Goal: Transaction & Acquisition: Purchase product/service

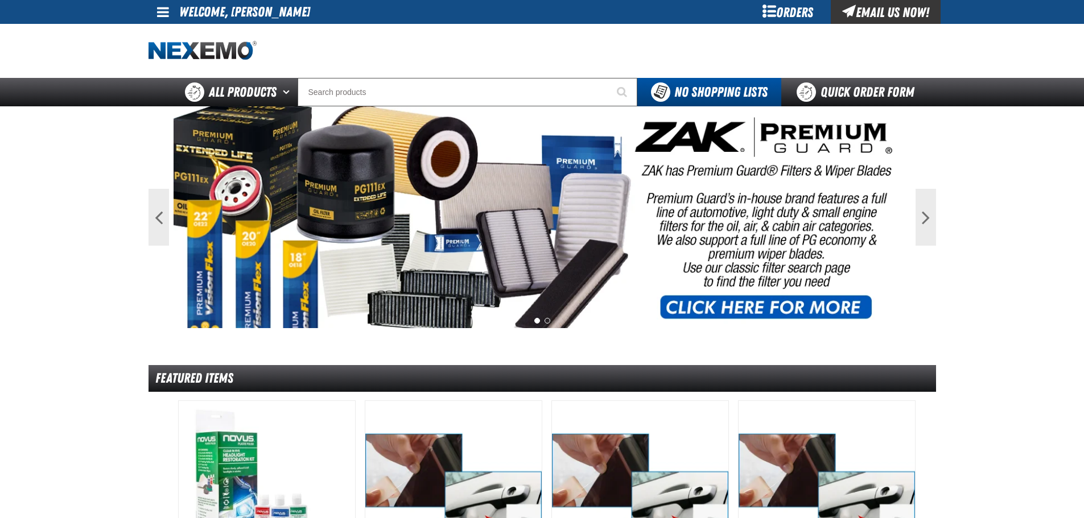
drag, startPoint x: 987, startPoint y: 183, endPoint x: 923, endPoint y: 168, distance: 65.9
click at [819, 97] on link "Quick Order Form" at bounding box center [858, 92] width 154 height 28
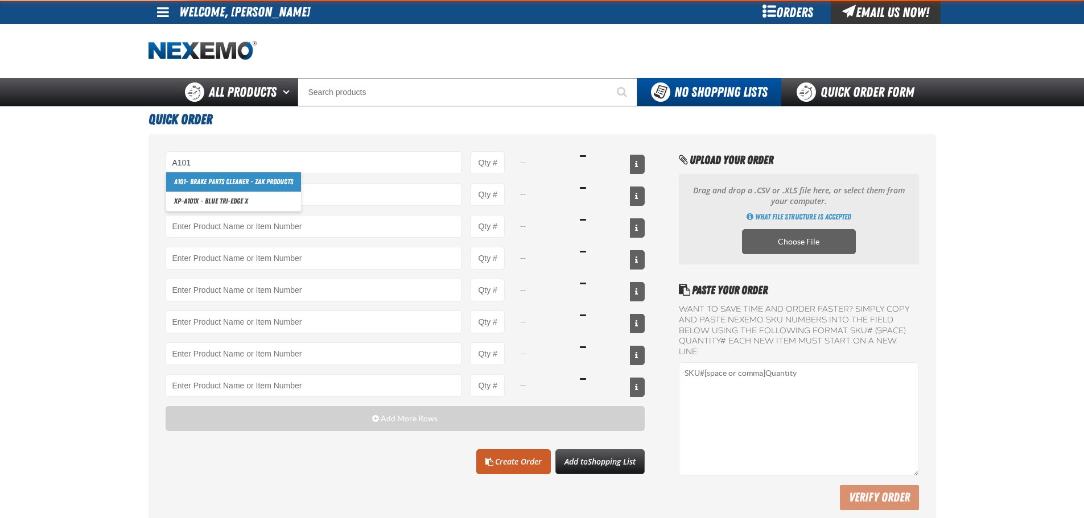
click at [200, 186] on link "A101 - Brake Parts Cleaner - ZAK Products" at bounding box center [233, 181] width 135 height 19
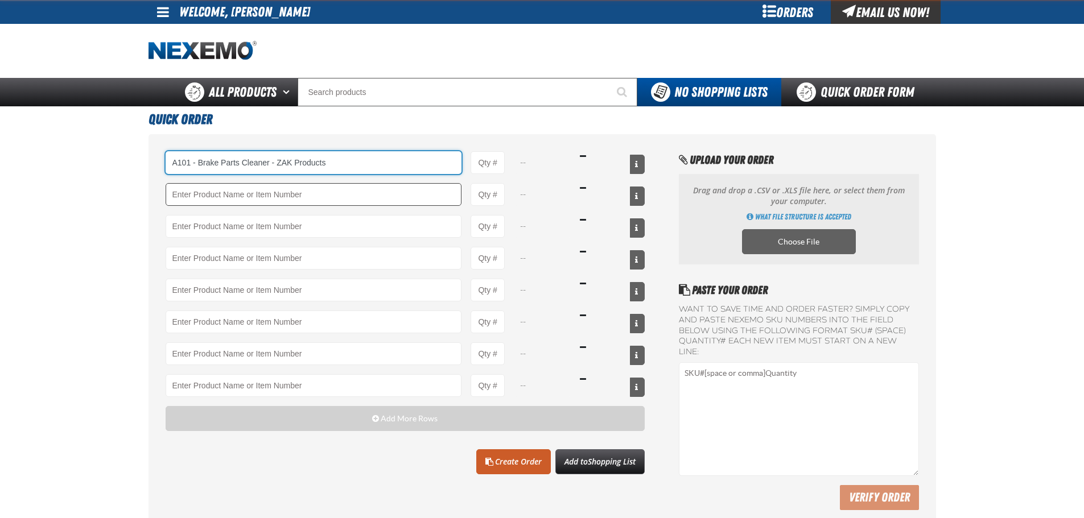
type input "A101 - Brake Parts Cleaner - ZAK Products"
type input "1"
select select "can"
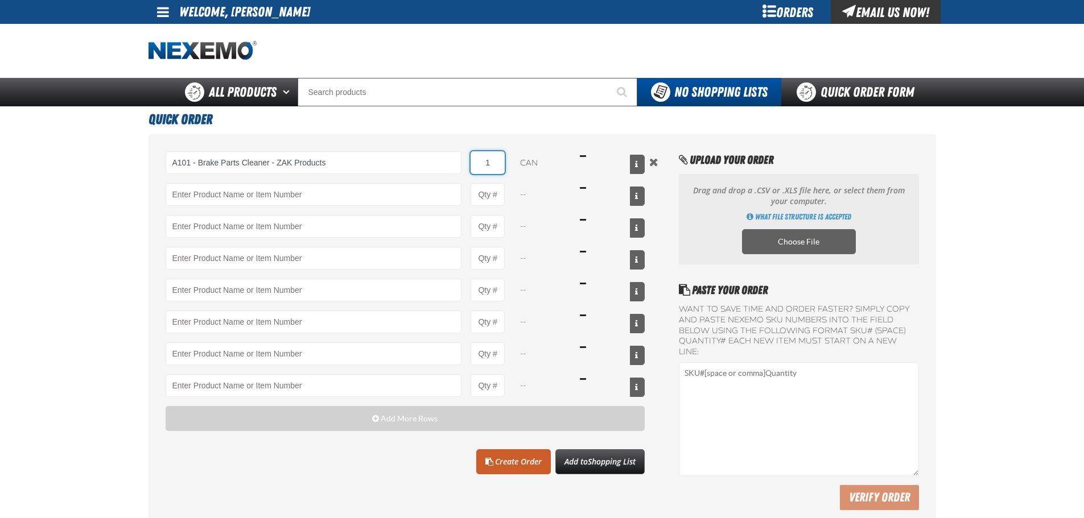
click at [488, 171] on input "1" at bounding box center [488, 162] width 34 height 23
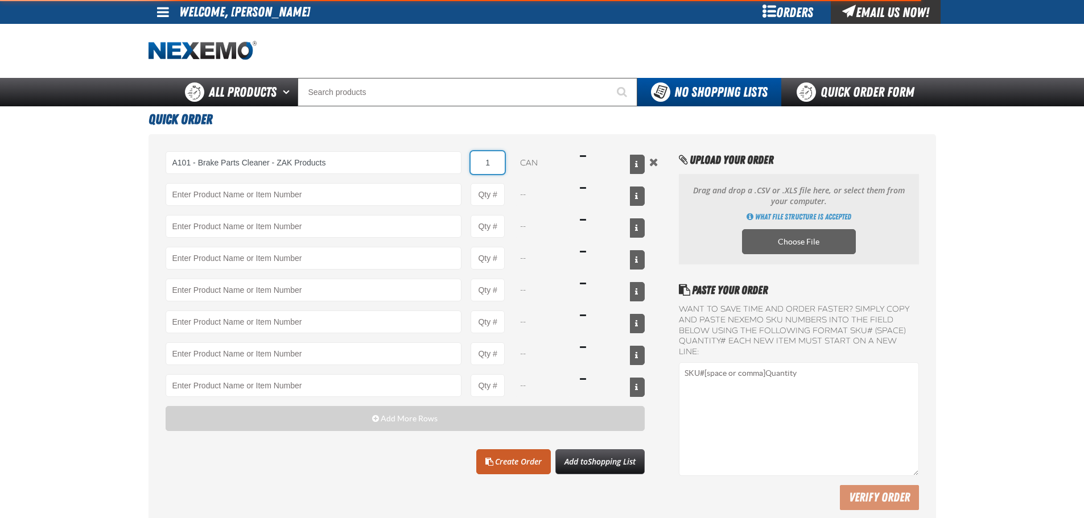
type input "A101 - Brake Parts Cleaner - ZAK Products"
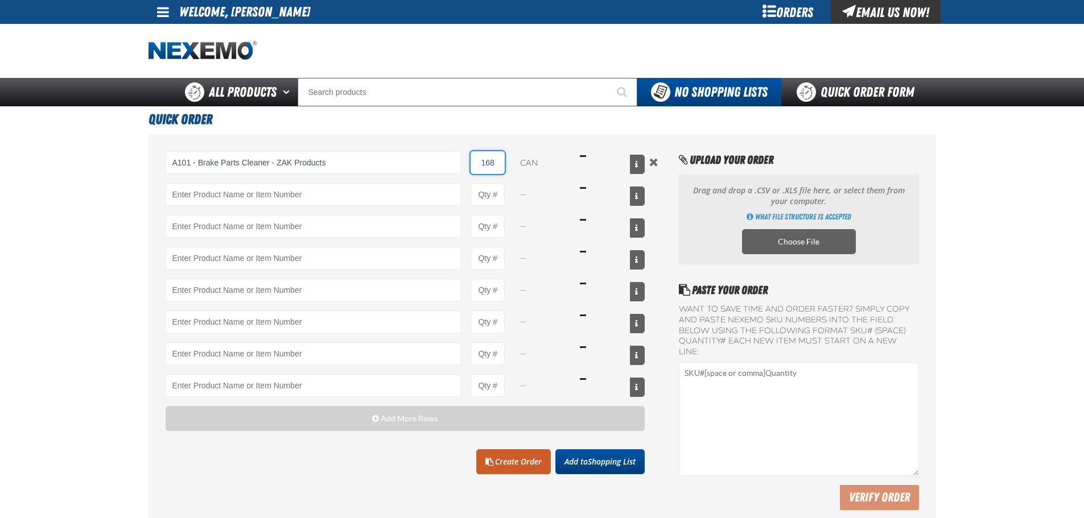
type input "168"
click at [579, 458] on span "Add to Shopping List" at bounding box center [600, 461] width 71 height 11
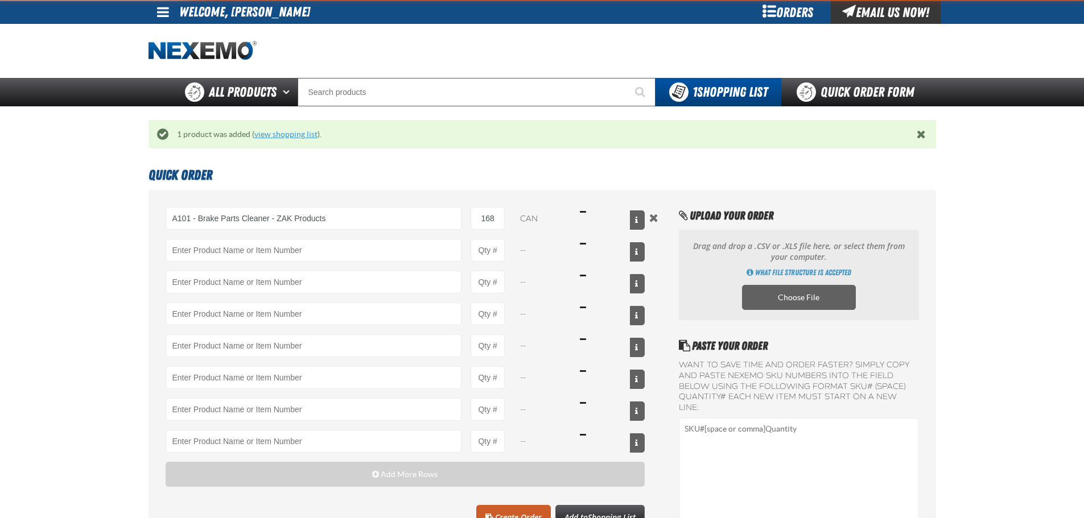
click at [309, 134] on link "view shopping list" at bounding box center [285, 134] width 63 height 9
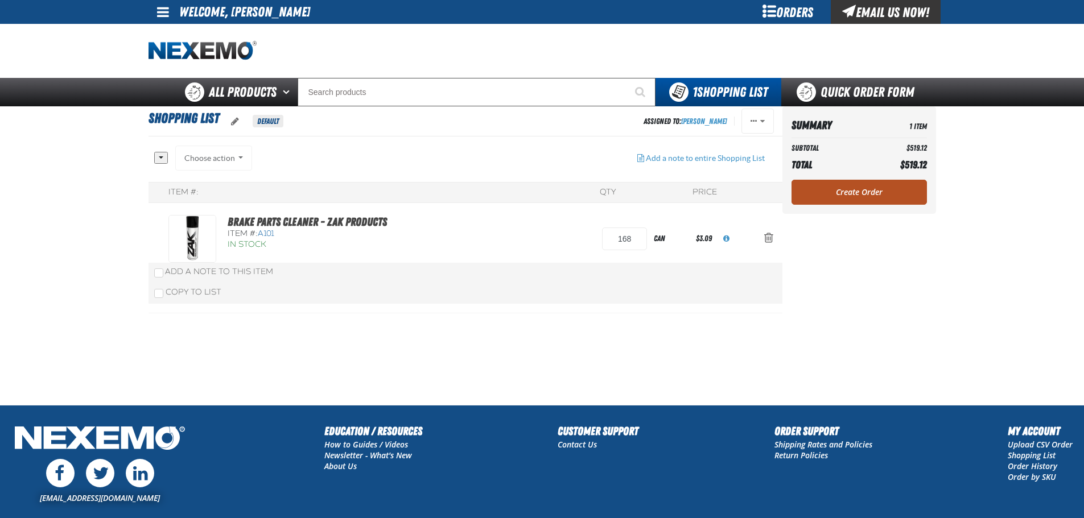
click at [792, 193] on link "Create Order" at bounding box center [859, 192] width 135 height 25
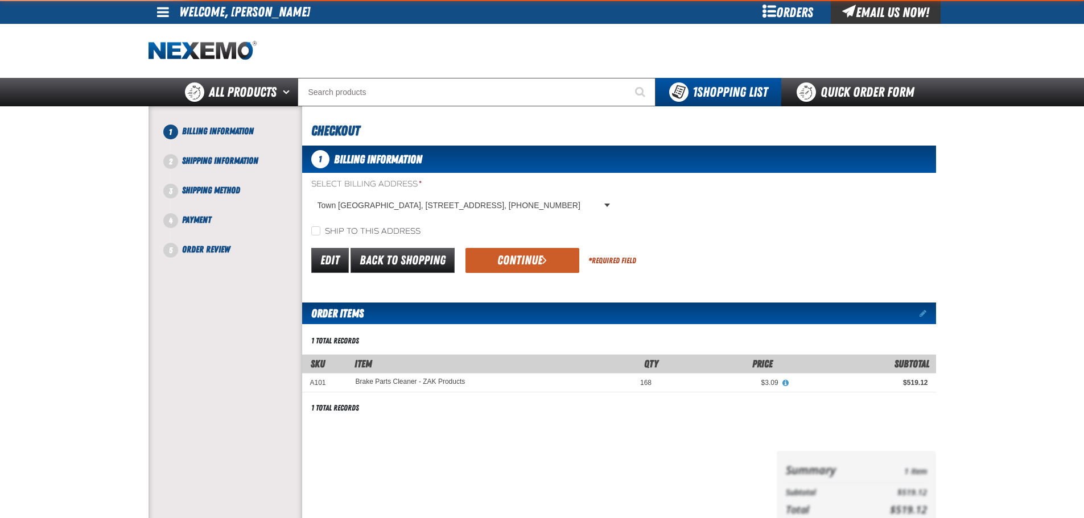
click at [330, 228] on label "Ship to this address" at bounding box center [365, 231] width 109 height 11
click at [320, 228] on input "Ship to this address" at bounding box center [315, 230] width 9 height 9
checkbox input "true"
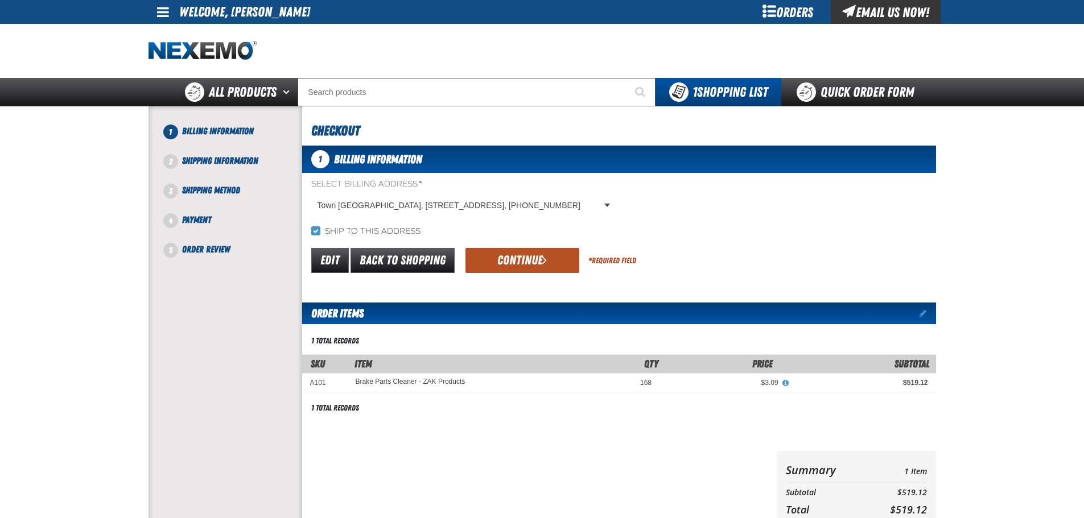
click at [518, 250] on button "Continue" at bounding box center [523, 260] width 114 height 25
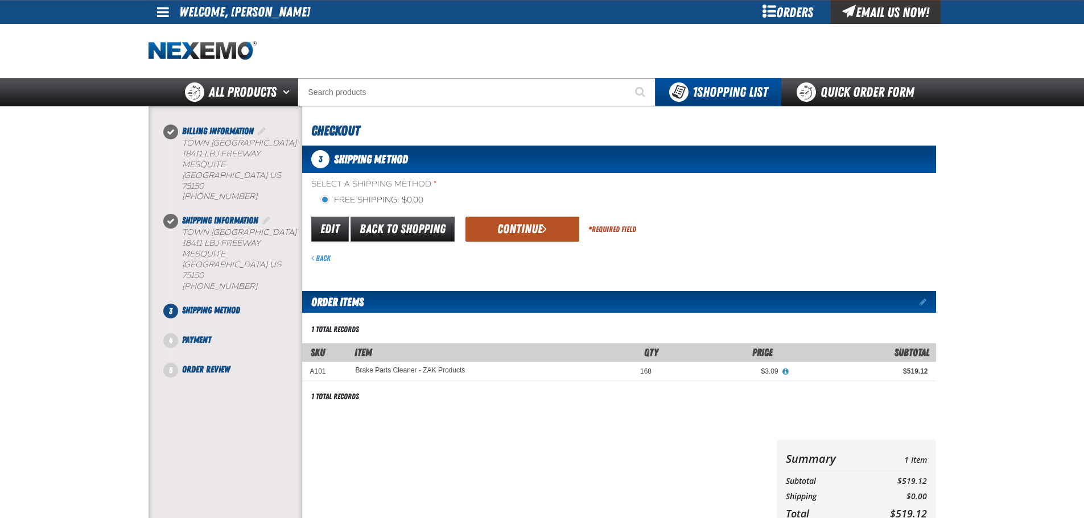
click at [509, 242] on button "Continue" at bounding box center [523, 229] width 114 height 25
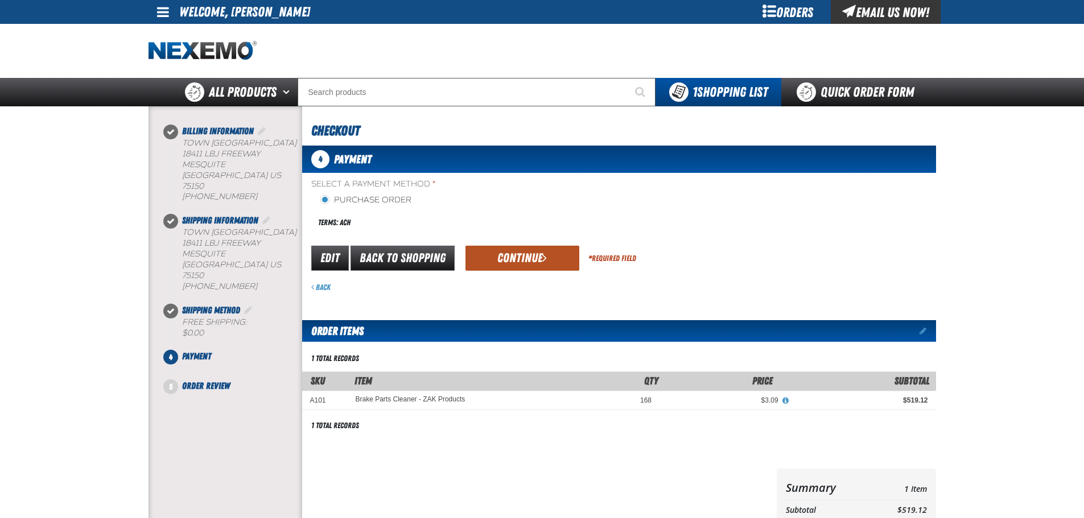
click at [500, 260] on button "Continue" at bounding box center [523, 258] width 114 height 25
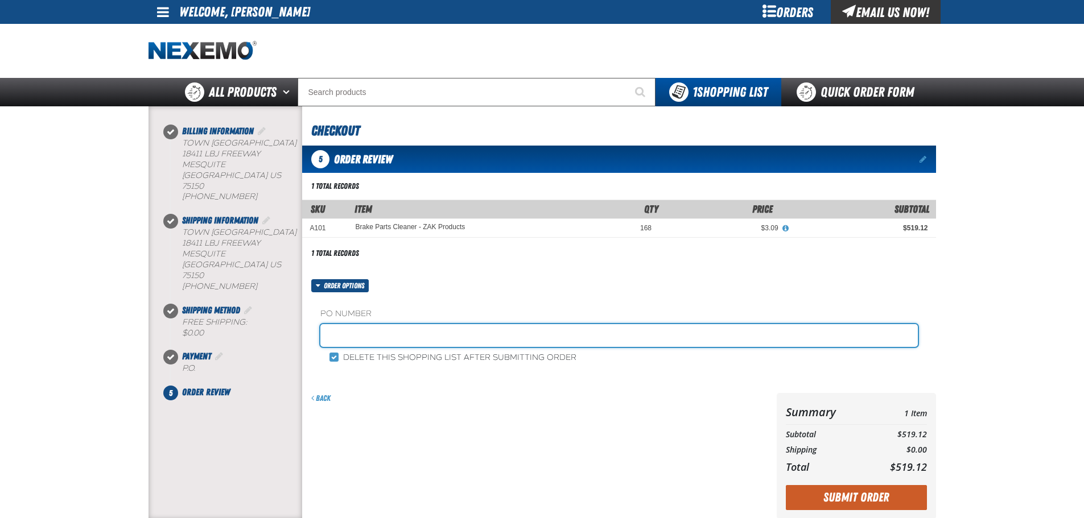
click at [386, 345] on input "text" at bounding box center [619, 335] width 598 height 23
type input "STOCK"
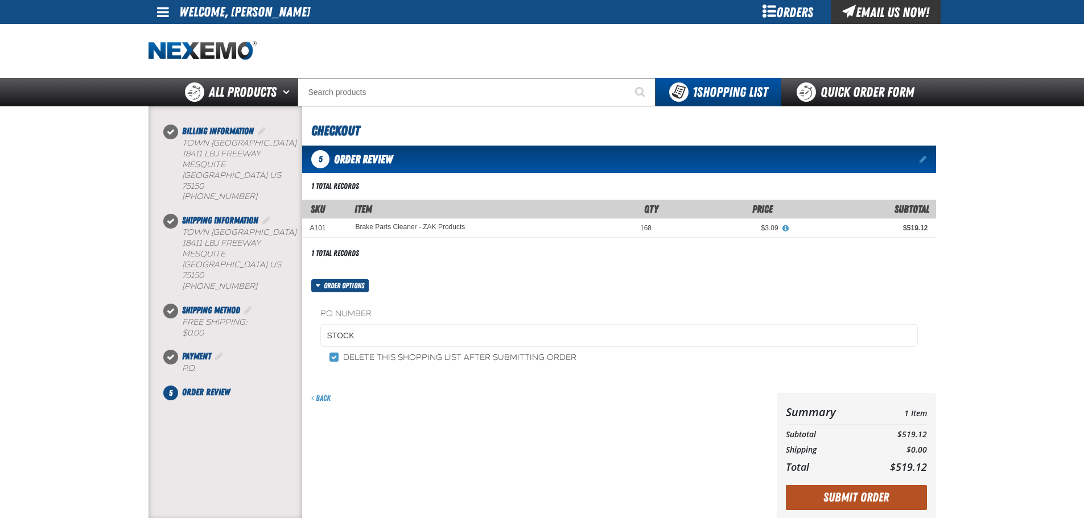
click at [879, 497] on button "Submit Order" at bounding box center [856, 497] width 141 height 25
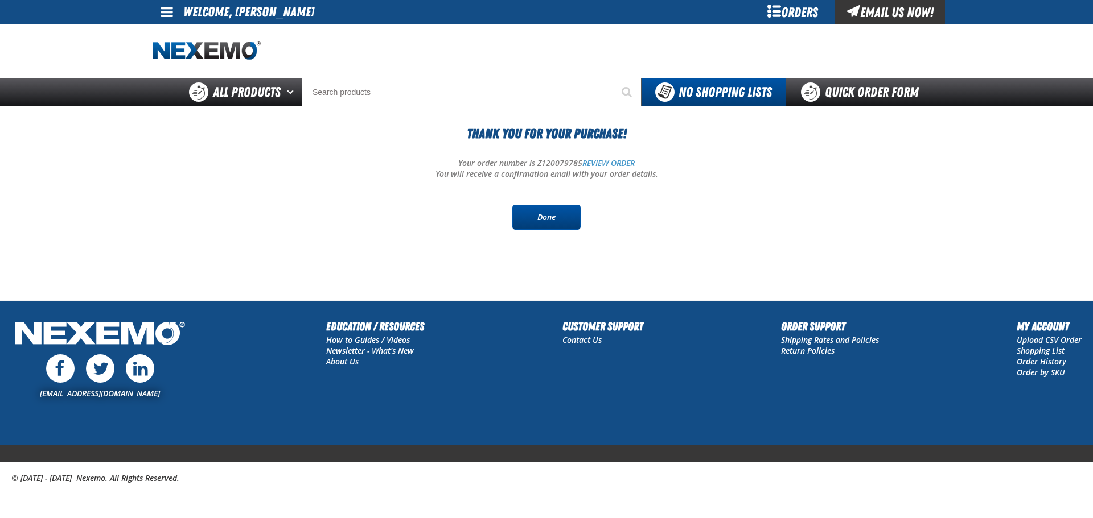
click at [559, 221] on link "Done" at bounding box center [546, 217] width 68 height 25
